Goal: Task Accomplishment & Management: Use online tool/utility

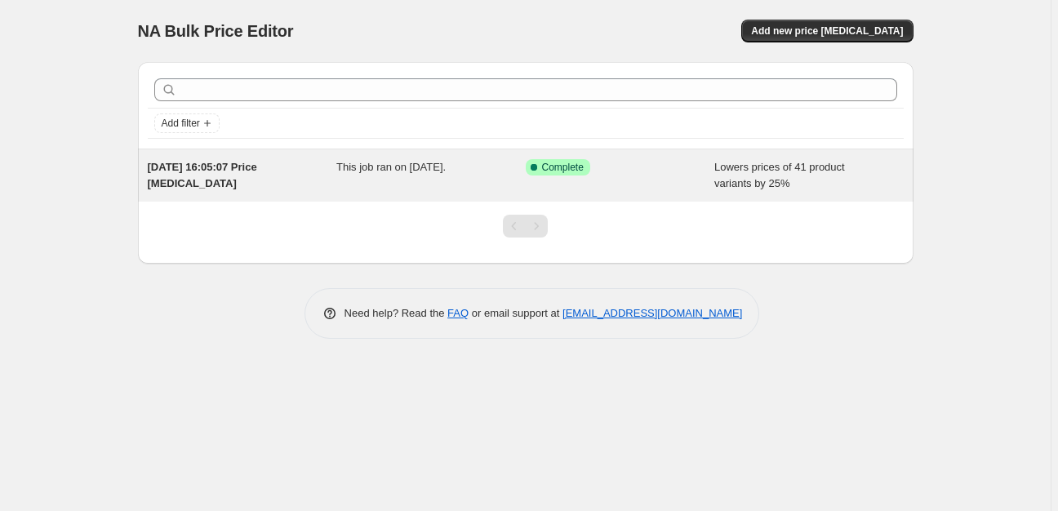
click at [719, 168] on span "Lowers prices of 41 product variants by 25%" at bounding box center [779, 175] width 131 height 29
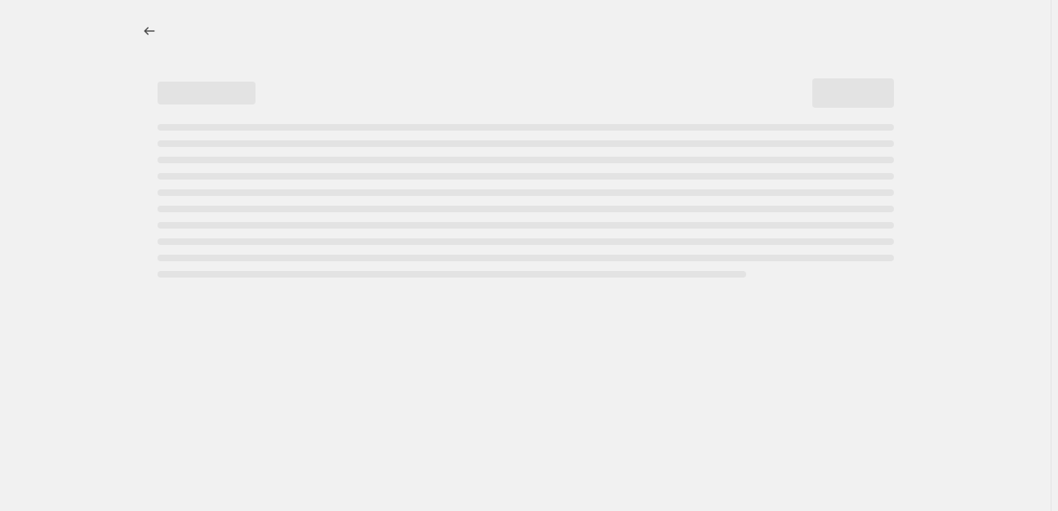
select select "percentage"
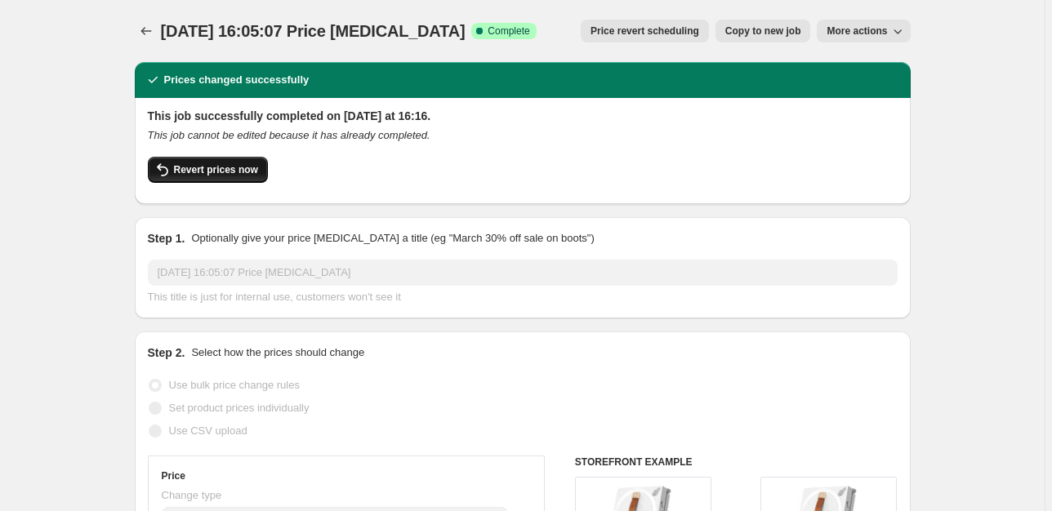
click at [260, 167] on button "Revert prices now" at bounding box center [208, 170] width 120 height 26
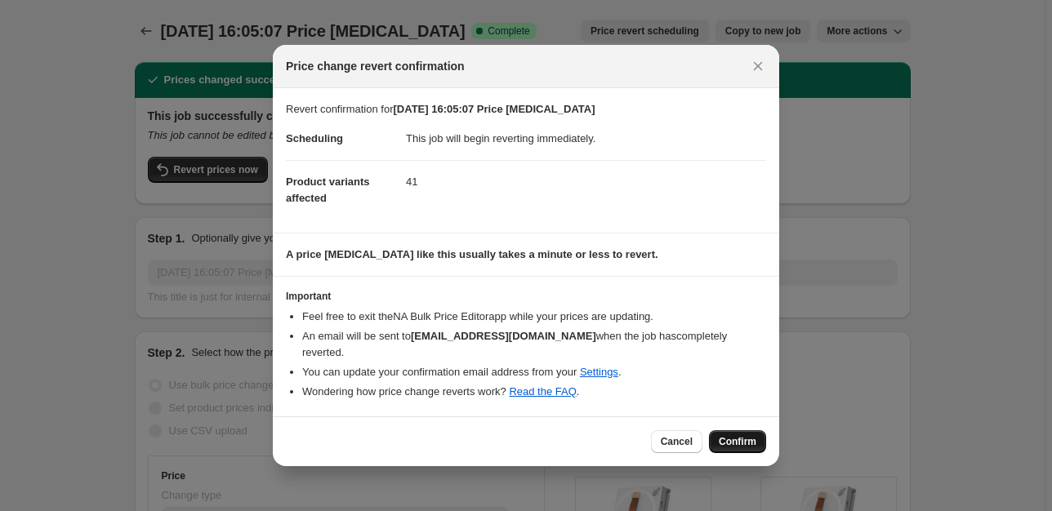
click at [754, 435] on span "Confirm" at bounding box center [738, 441] width 38 height 13
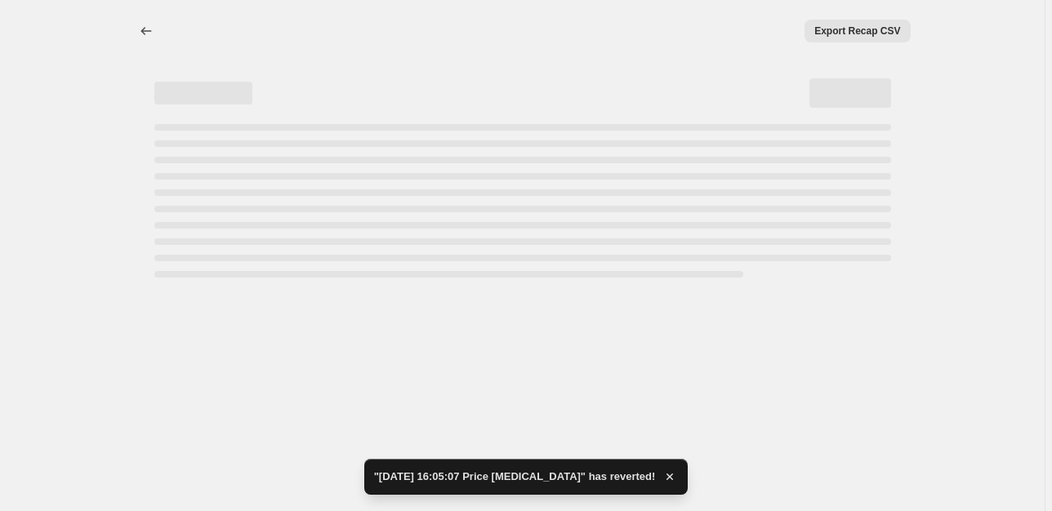
select select "percentage"
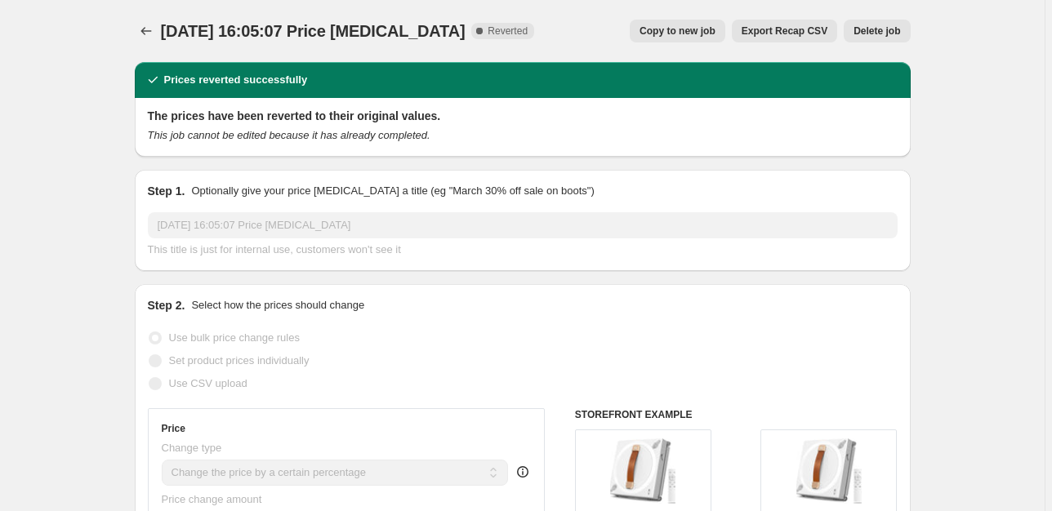
click at [908, 22] on button "Delete job" at bounding box center [876, 31] width 66 height 23
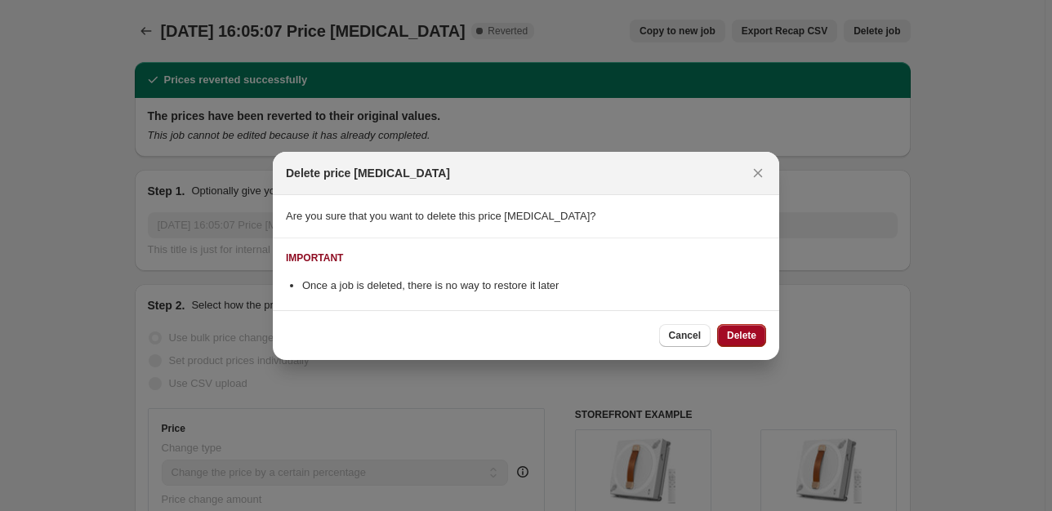
click at [740, 339] on span "Delete" at bounding box center [741, 335] width 29 height 13
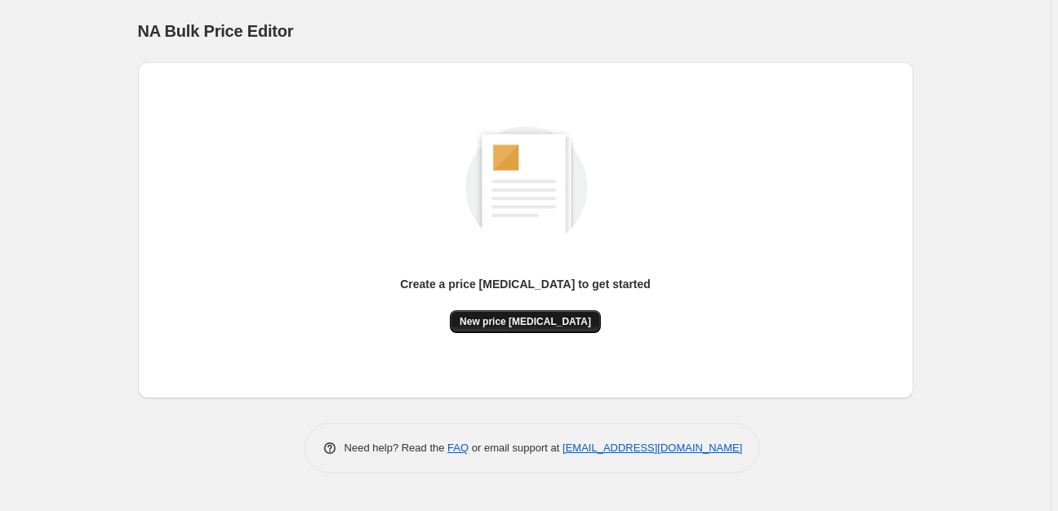
click at [544, 322] on span "New price change job" at bounding box center [525, 321] width 131 height 13
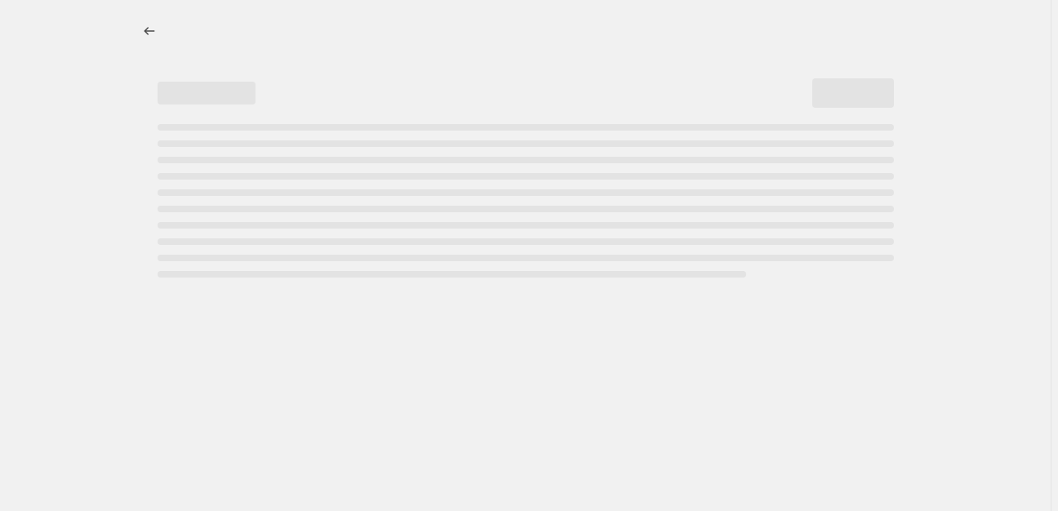
select select "percentage"
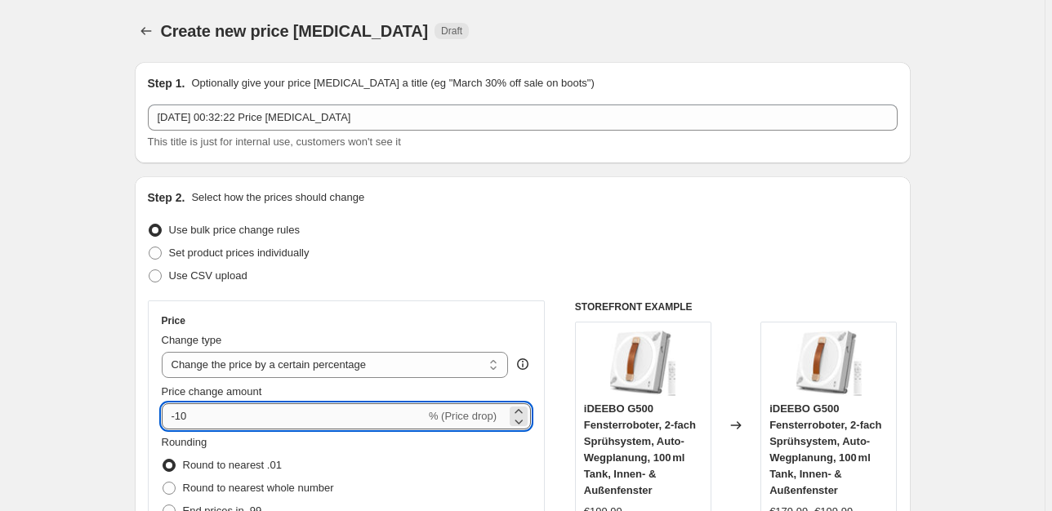
click at [335, 413] on input "-10" at bounding box center [294, 416] width 264 height 26
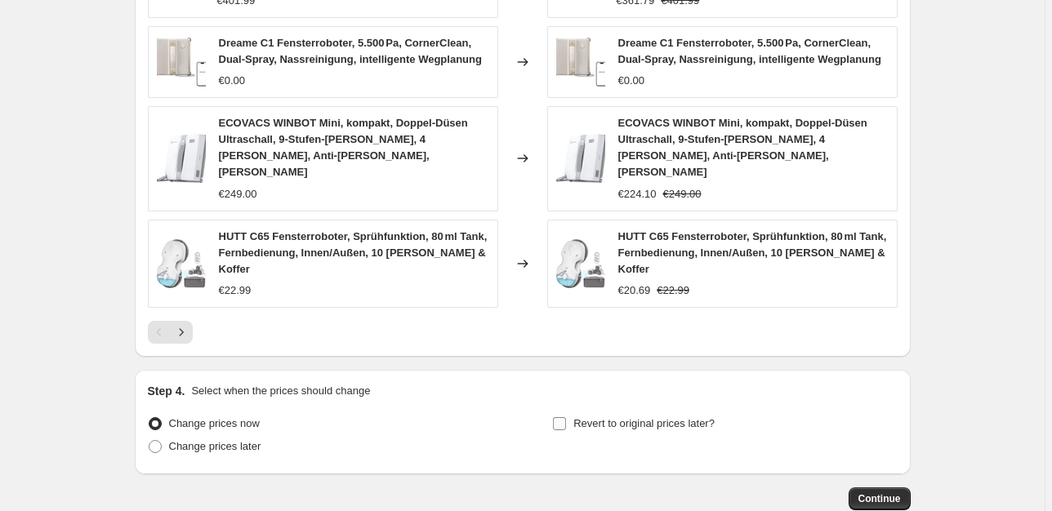
scroll to position [1195, 0]
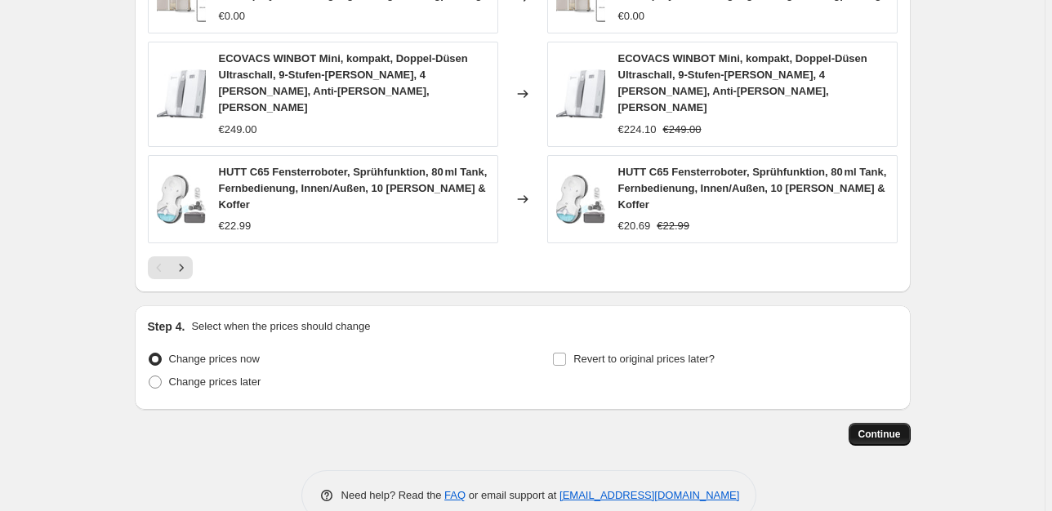
type input "-25"
click at [867, 423] on button "Continue" at bounding box center [879, 434] width 62 height 23
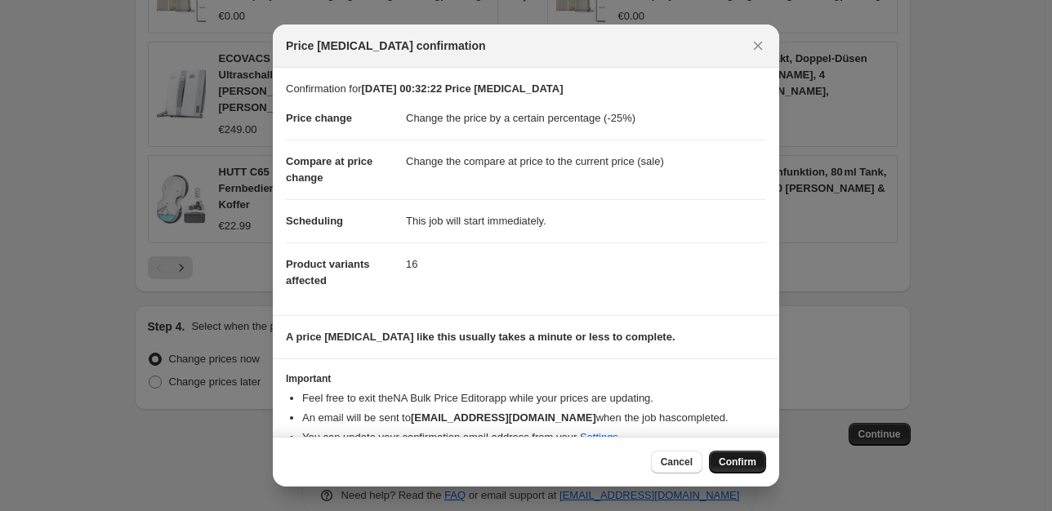
click at [744, 456] on button "Confirm" at bounding box center [737, 462] width 57 height 23
